Goal: Information Seeking & Learning: Learn about a topic

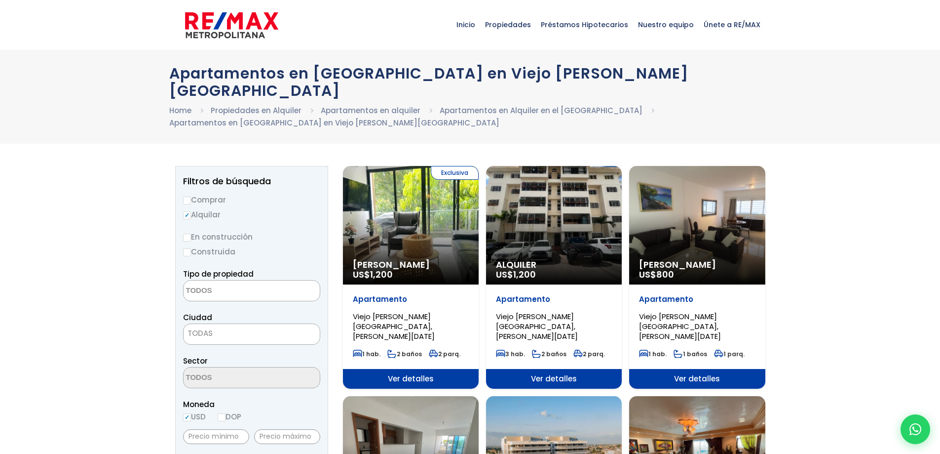
select select
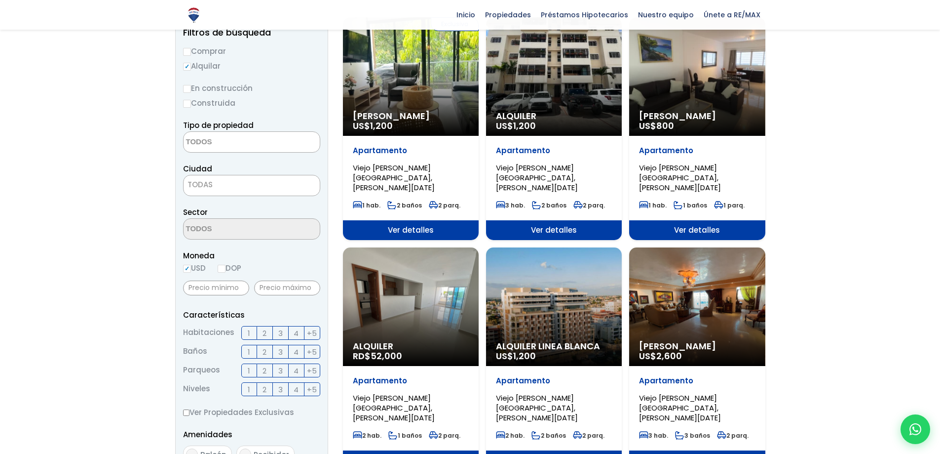
scroll to position [99, 0]
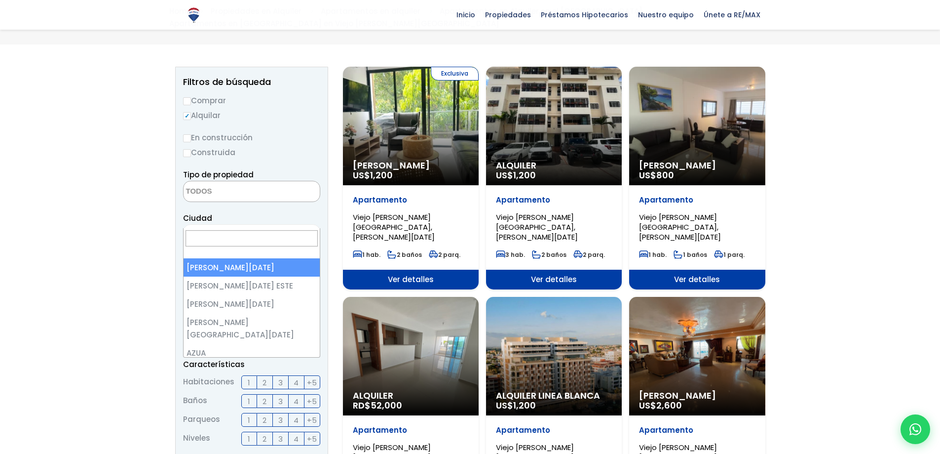
click at [303, 227] on span "TODAS" at bounding box center [252, 234] width 136 height 14
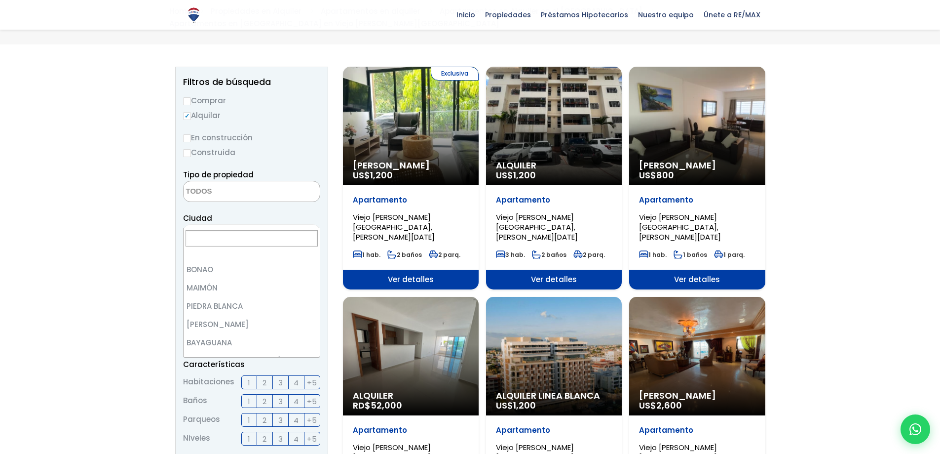
scroll to position [2566, 0]
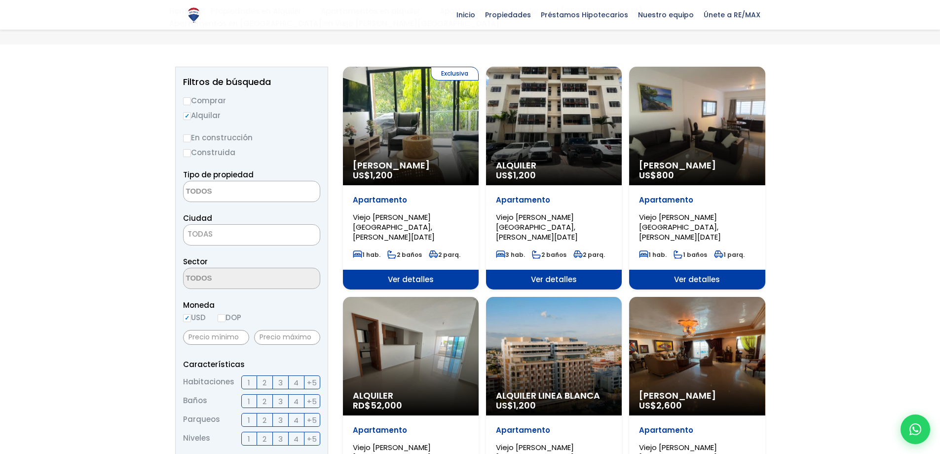
click at [315, 227] on span "TODAS" at bounding box center [252, 234] width 136 height 14
click at [301, 267] on span at bounding box center [251, 277] width 137 height 21
click at [292, 267] on span at bounding box center [251, 277] width 137 height 21
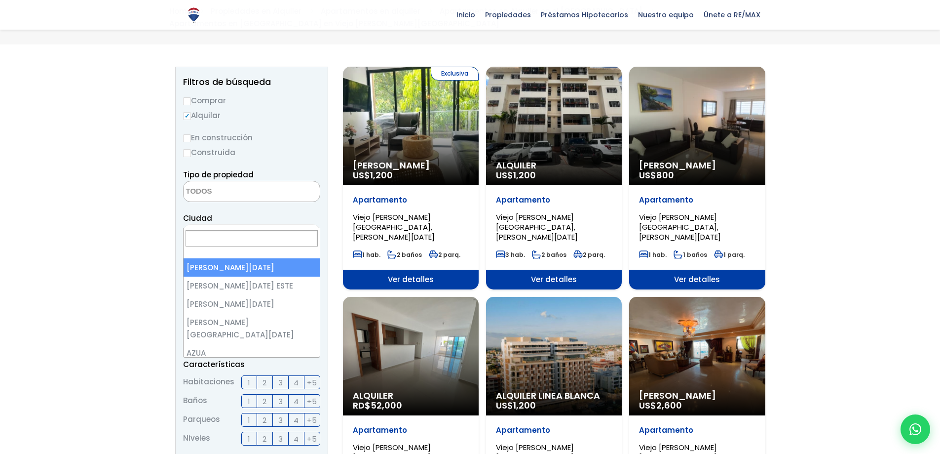
click at [273, 227] on span "TODAS" at bounding box center [252, 234] width 136 height 14
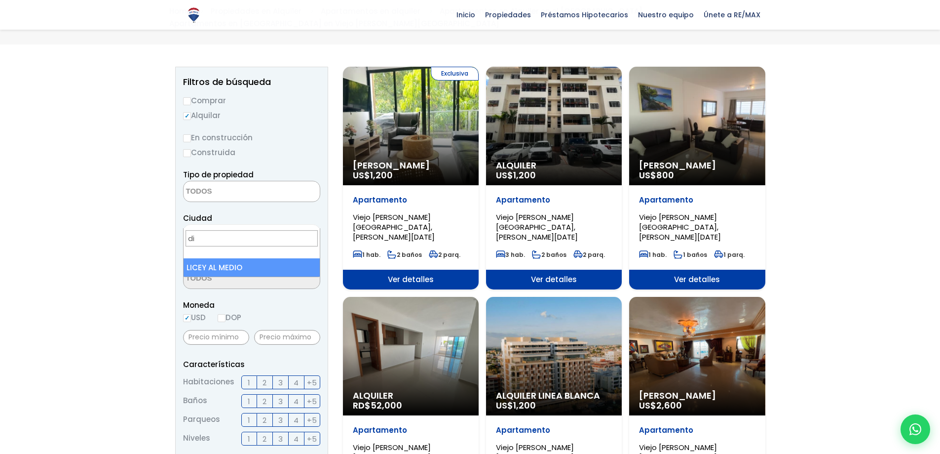
type input "d"
type input "san"
select select "1"
click at [313, 267] on span at bounding box center [251, 277] width 137 height 21
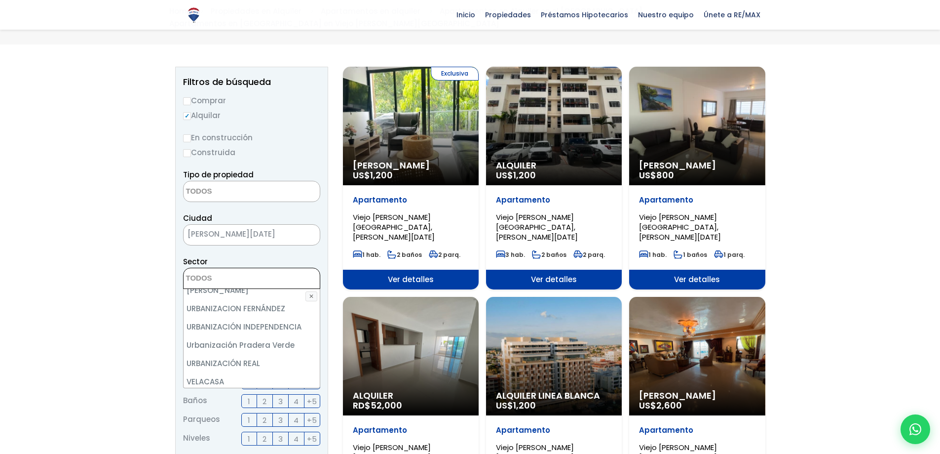
scroll to position [4442, 0]
click at [270, 408] on li "Viejo Arroyo Hondo" at bounding box center [252, 417] width 136 height 18
select select "16301"
click at [304, 408] on li "Viejo Arroyo Hondo" at bounding box center [252, 417] width 136 height 18
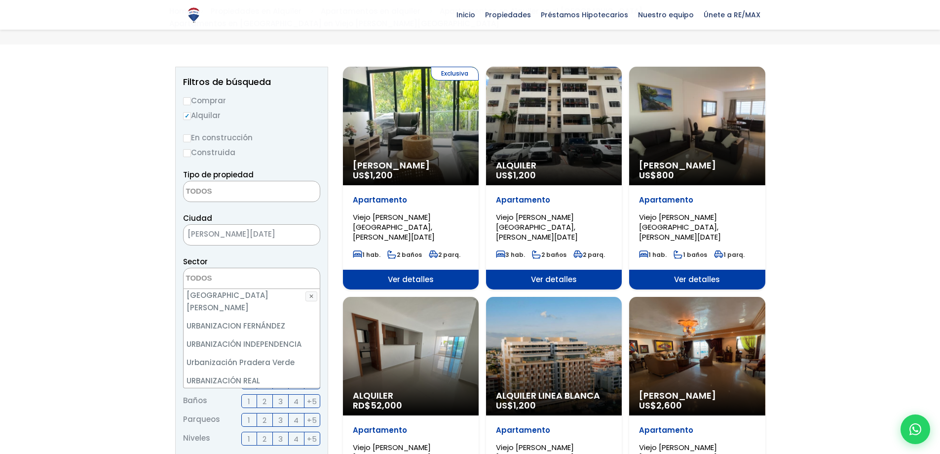
click at [304, 408] on li "Viejo Arroyo Hondo" at bounding box center [252, 417] width 136 height 18
select select "16301"
click at [250, 408] on li "Viejo Arroyo Hondo" at bounding box center [252, 417] width 136 height 18
select select "16301"
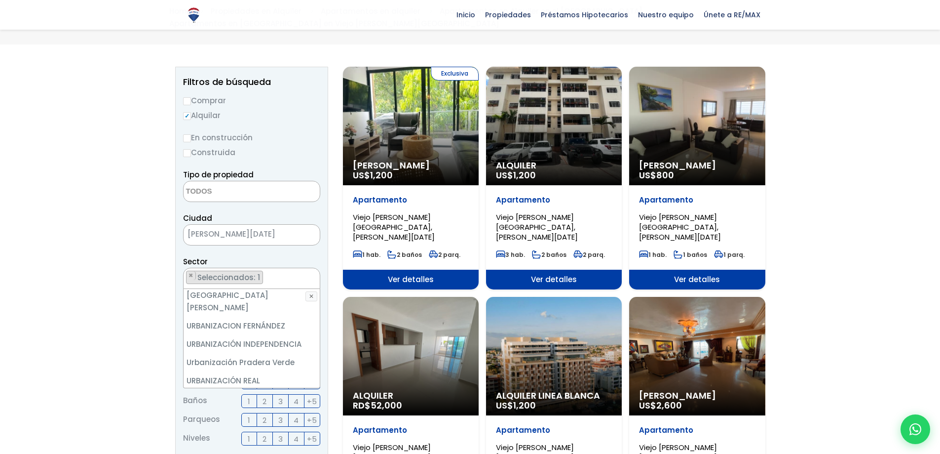
click at [252, 408] on li "Viejo Arroyo Hondo" at bounding box center [252, 417] width 136 height 18
select select "16301"
click at [310, 291] on button "✕" at bounding box center [311, 296] width 12 height 10
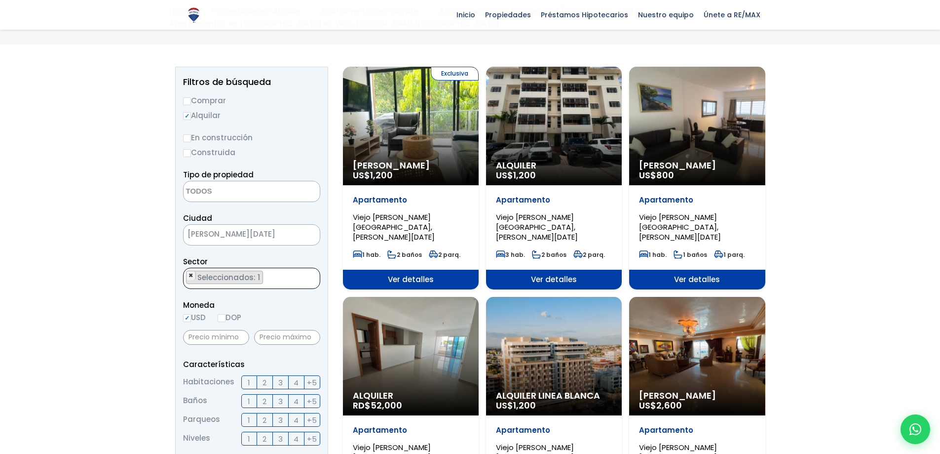
click at [193, 271] on span "×" at bounding box center [191, 275] width 5 height 9
select select
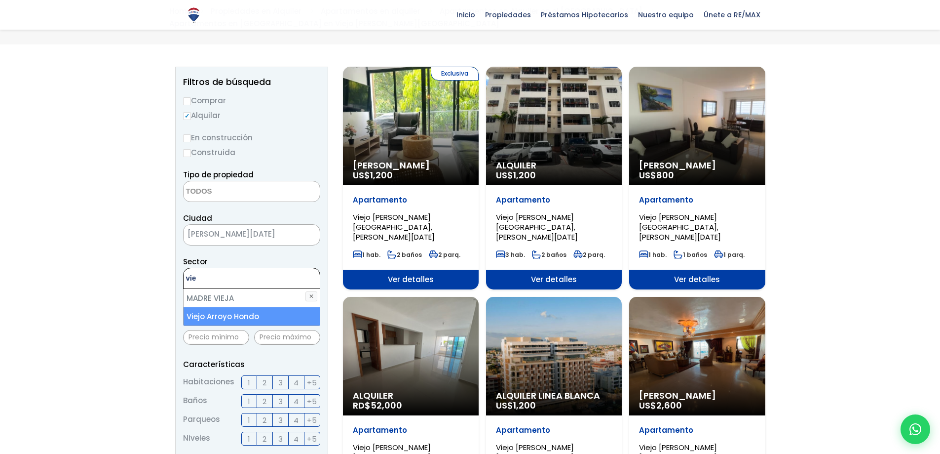
type textarea "vie"
click at [224, 307] on li "Viejo Arroyo Hondo" at bounding box center [252, 316] width 136 height 18
select select "16301"
click at [263, 307] on li "Viejo Arroyo Hondo" at bounding box center [252, 316] width 136 height 18
select select
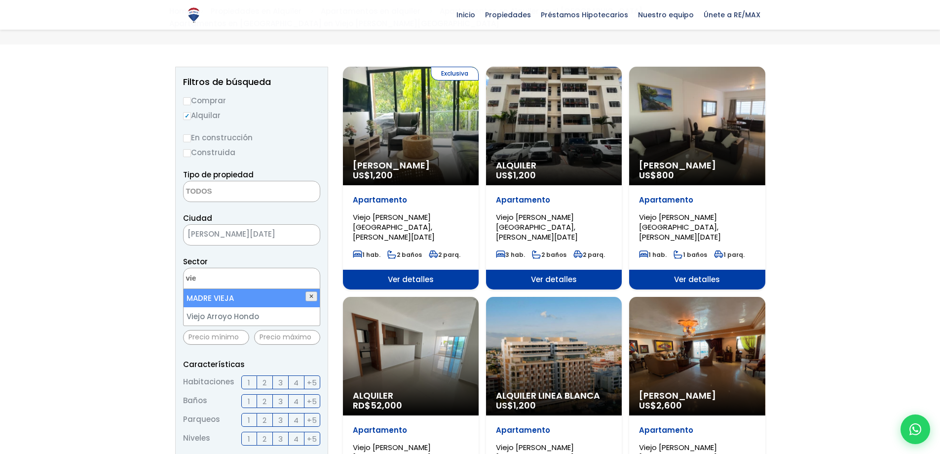
click at [313, 291] on button "✕" at bounding box center [311, 296] width 12 height 10
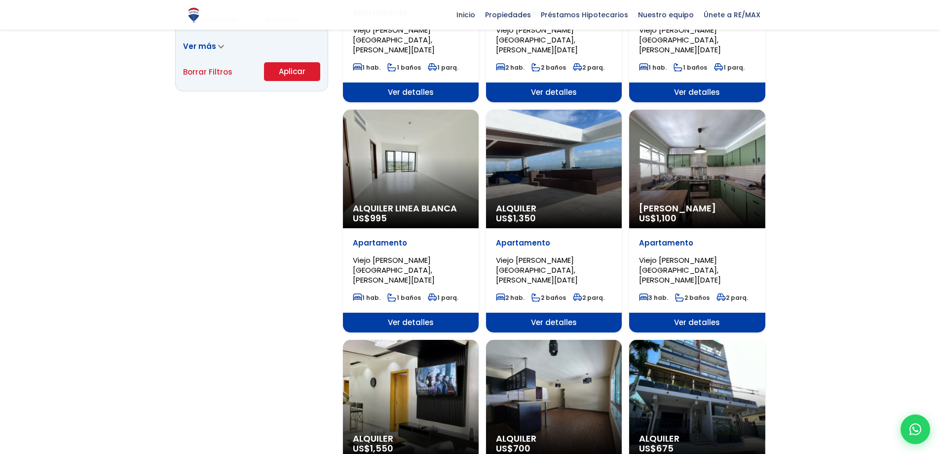
scroll to position [688, 0]
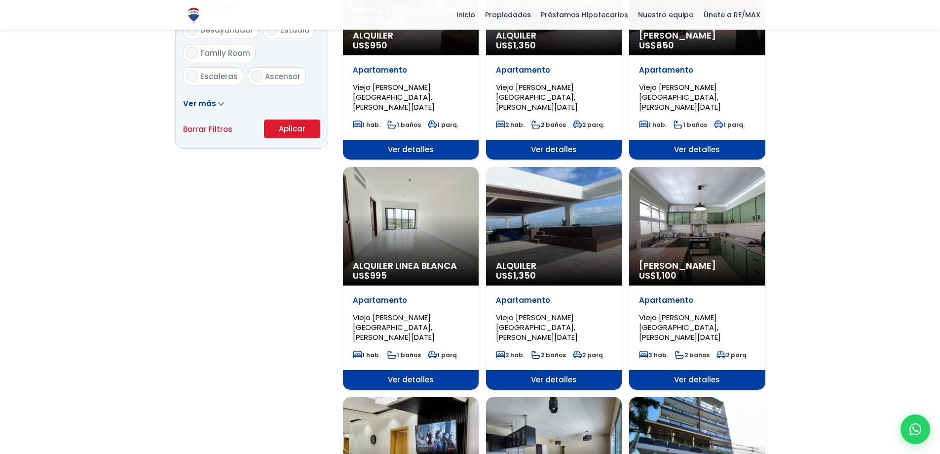
click at [745, 194] on div "Alquiler Amueblado US$ 1,100" at bounding box center [697, 226] width 136 height 118
click at [722, 186] on div "Alquiler Amueblado US$ 1,100" at bounding box center [697, 226] width 136 height 118
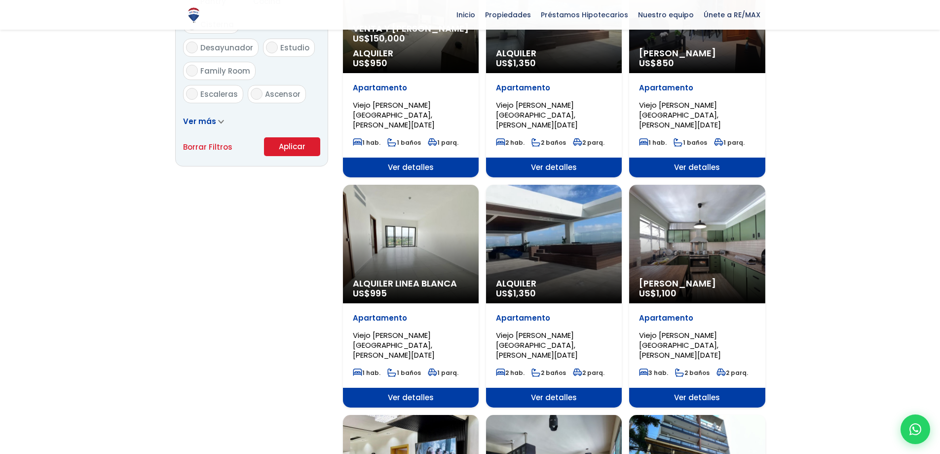
scroll to position [639, 0]
